Goal: Transaction & Acquisition: Purchase product/service

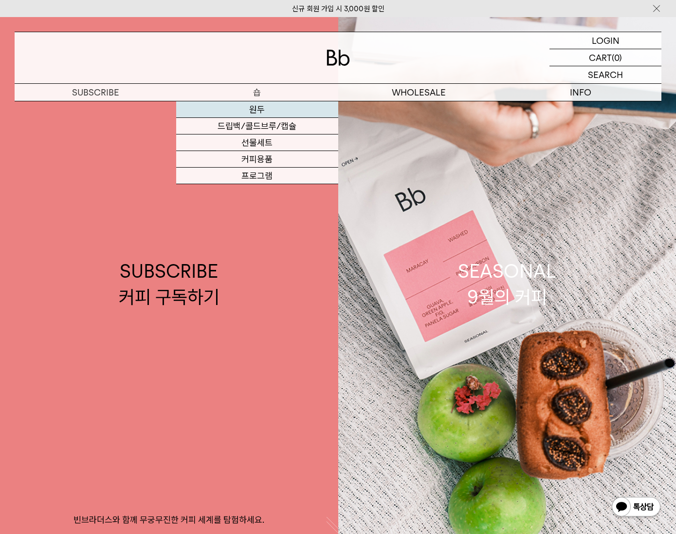
click at [250, 107] on link "원두" at bounding box center [257, 109] width 162 height 17
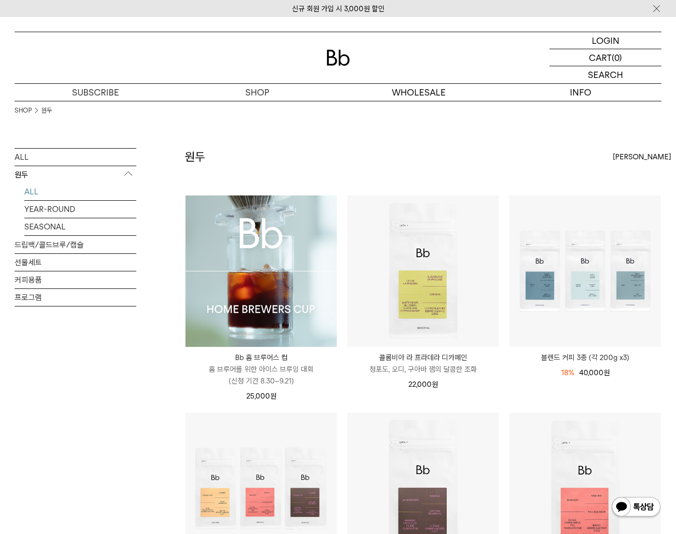
click at [248, 299] on img at bounding box center [261, 270] width 151 height 151
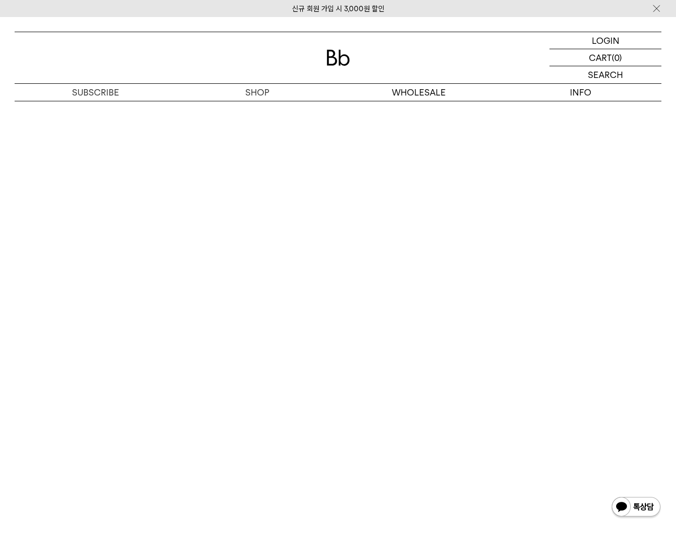
scroll to position [5404, 0]
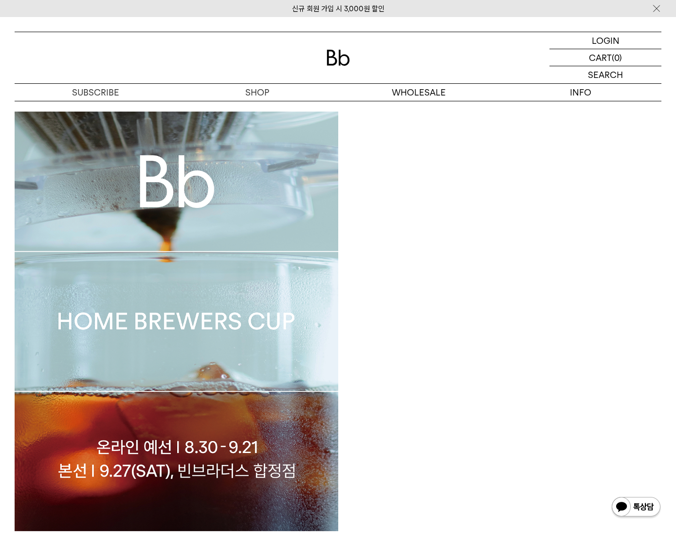
scroll to position [339, 0]
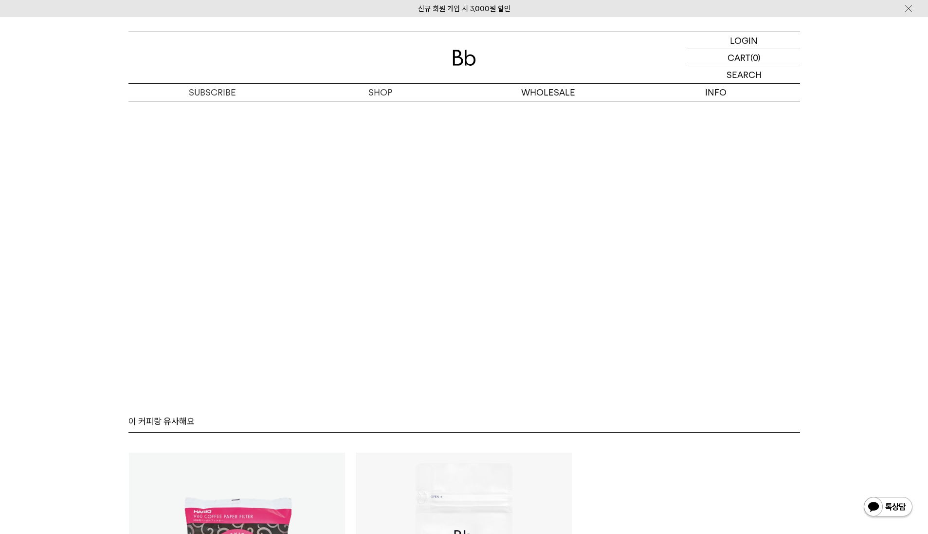
scroll to position [5105, 0]
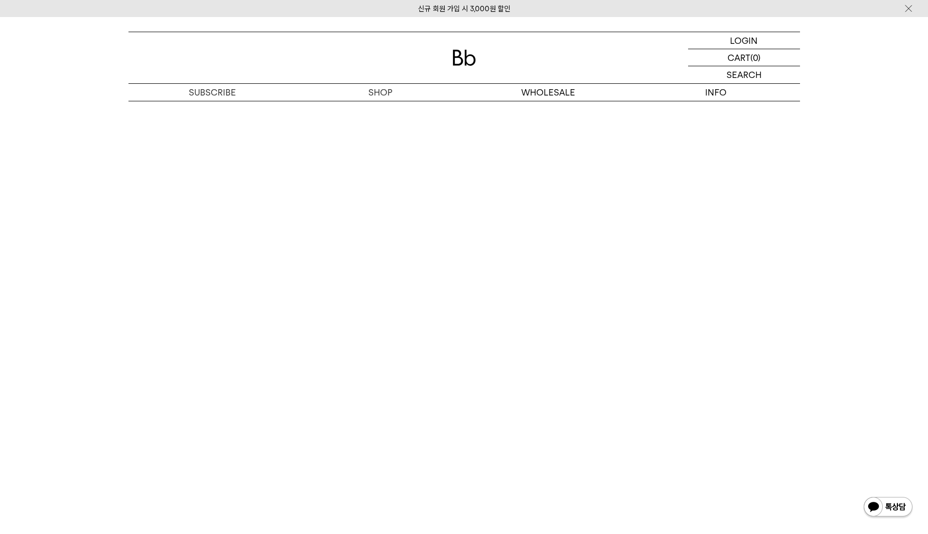
scroll to position [5565, 0]
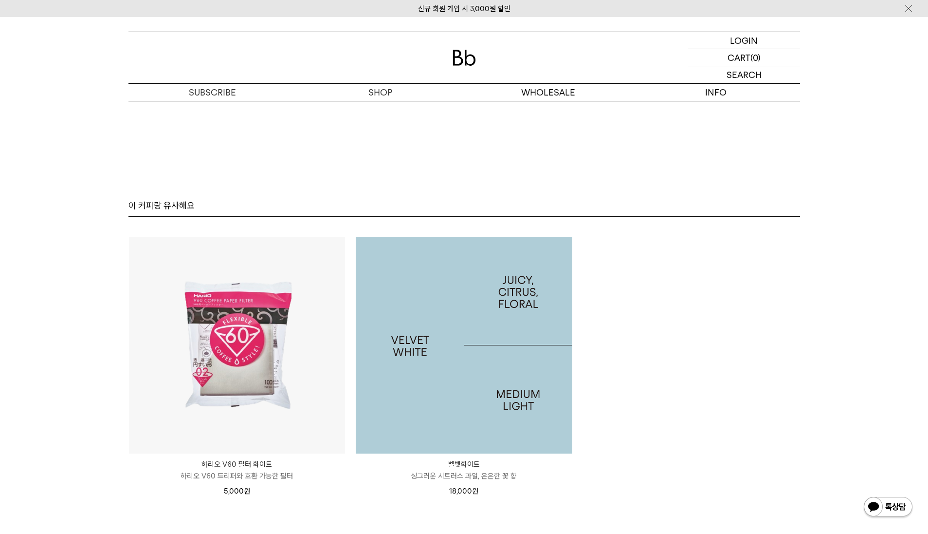
scroll to position [5565, 0]
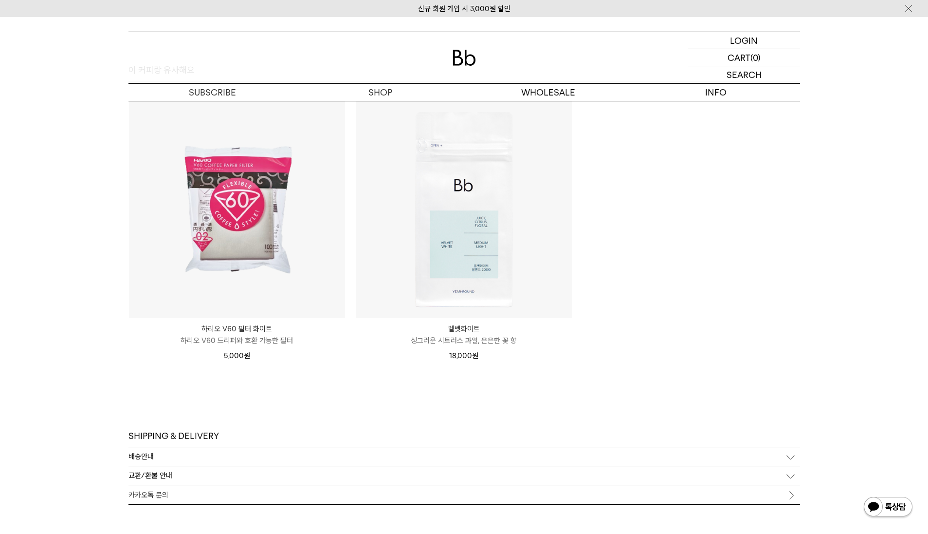
drag, startPoint x: 743, startPoint y: 394, endPoint x: 750, endPoint y: 393, distance: 6.9
click at [676, 394] on div "이 커피랑 유사해요 하리오 V60 필터 화이트 Hario V60 Filter White 100ea ﻿하리오 V60 드리퍼와 호환 가능한 필터 …" at bounding box center [465, 247] width 672 height 366
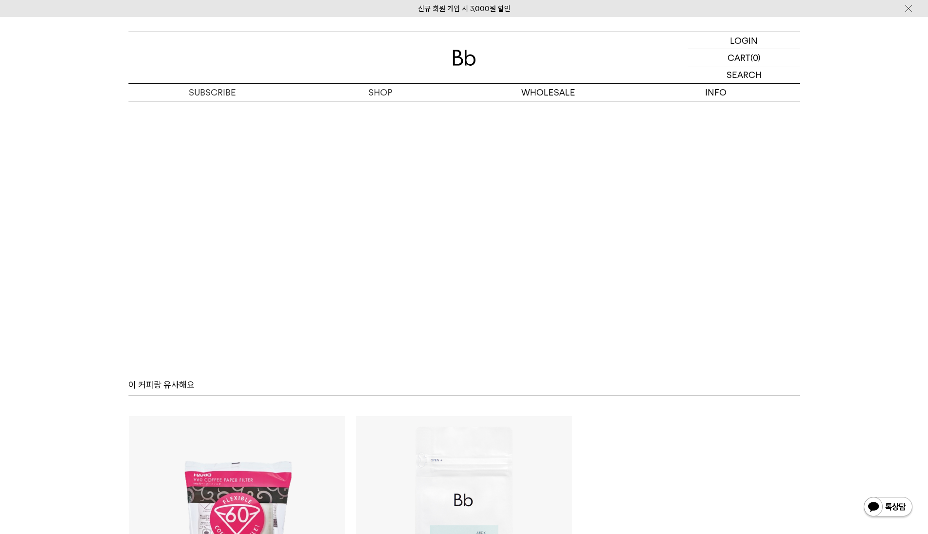
scroll to position [5711, 0]
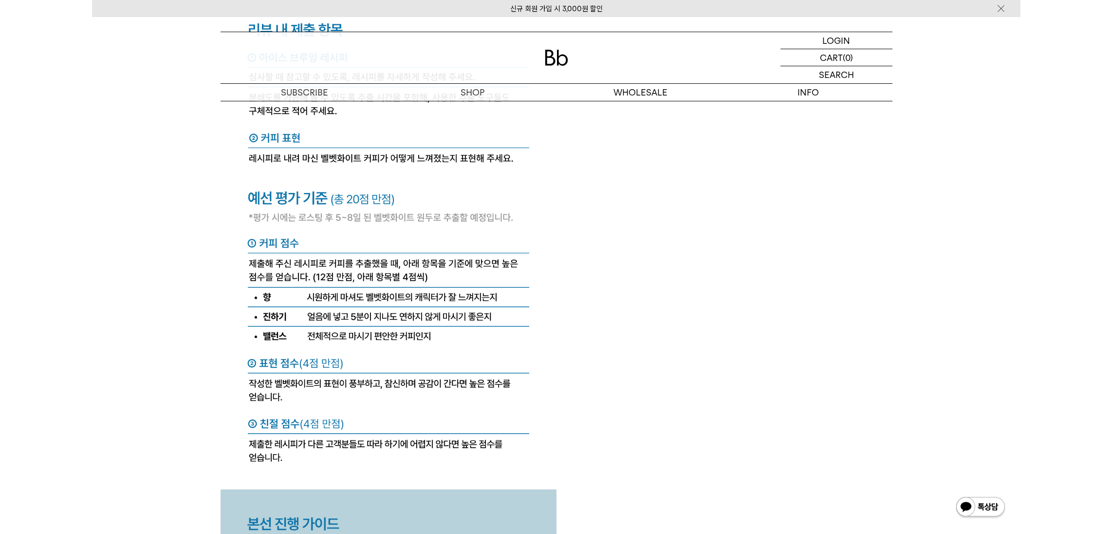
scroll to position [3763, 0]
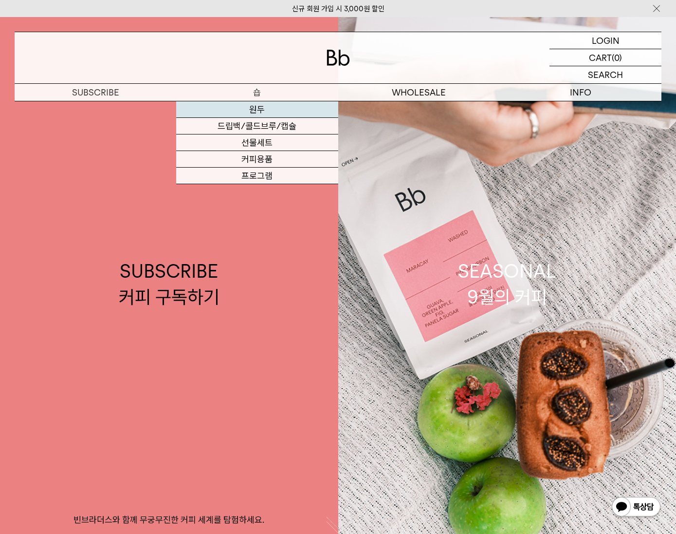
click at [264, 111] on link "원두" at bounding box center [257, 109] width 162 height 17
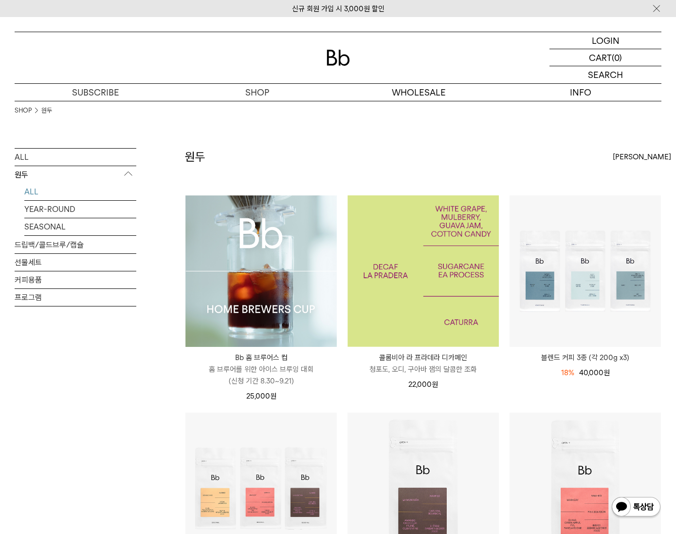
click at [427, 293] on img at bounding box center [423, 270] width 151 height 151
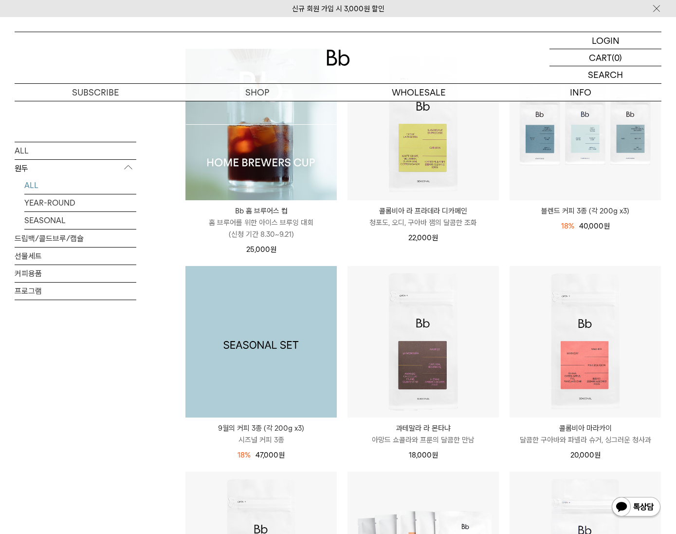
scroll to position [438, 0]
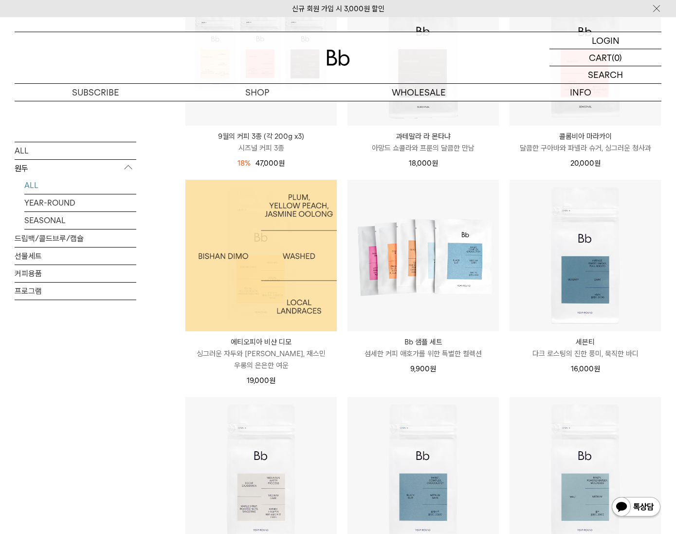
click at [294, 213] on img at bounding box center [261, 255] width 151 height 151
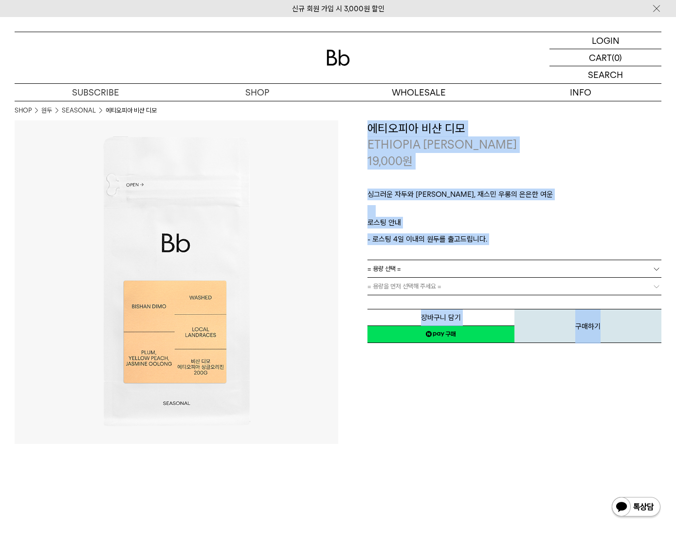
drag, startPoint x: 249, startPoint y: 464, endPoint x: 192, endPoint y: 326, distance: 149.4
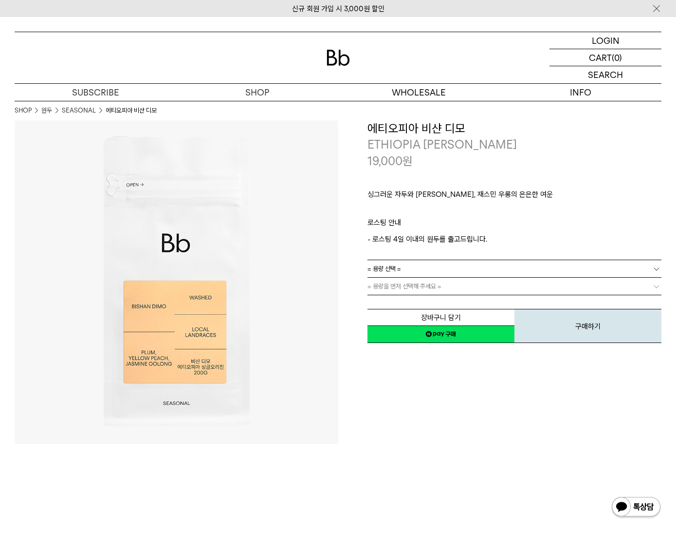
click at [212, 40] on div at bounding box center [338, 57] width 647 height 51
